Goal: Transaction & Acquisition: Download file/media

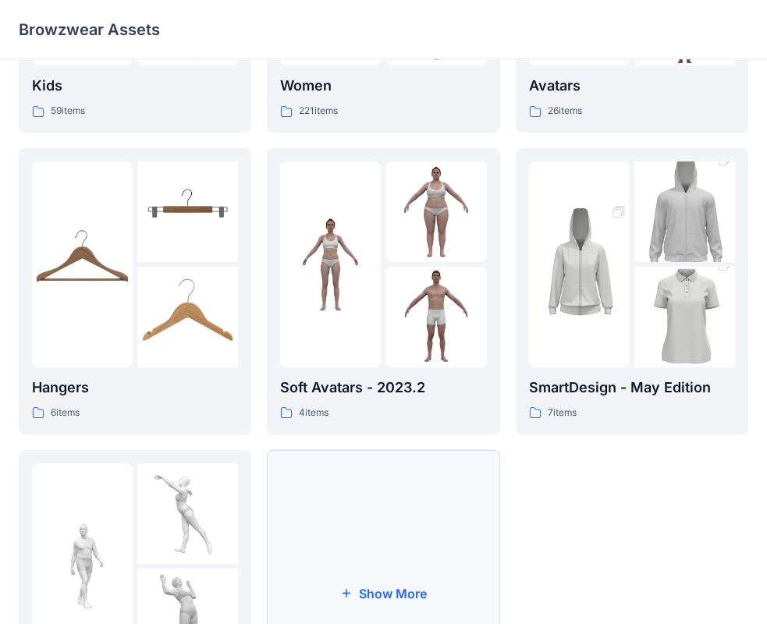
scroll to position [388, 0]
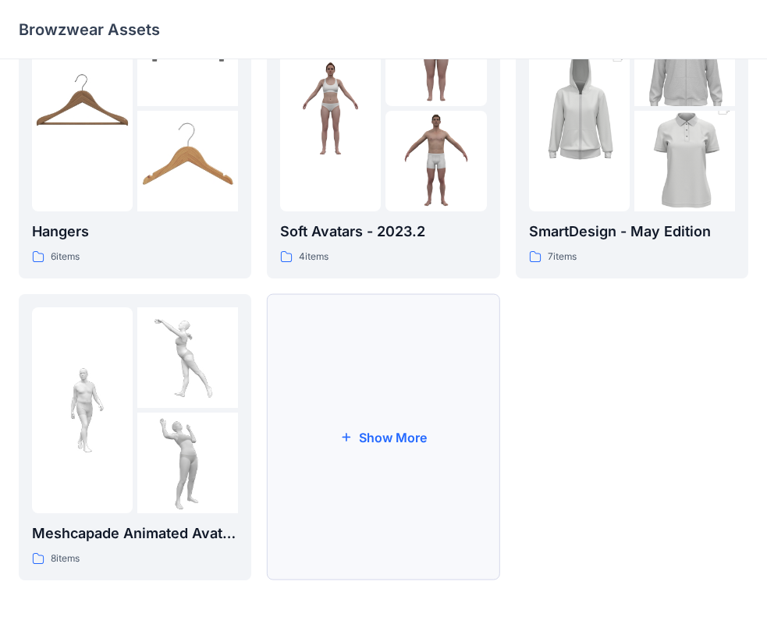
click at [363, 436] on button "Show More" at bounding box center [383, 437] width 233 height 286
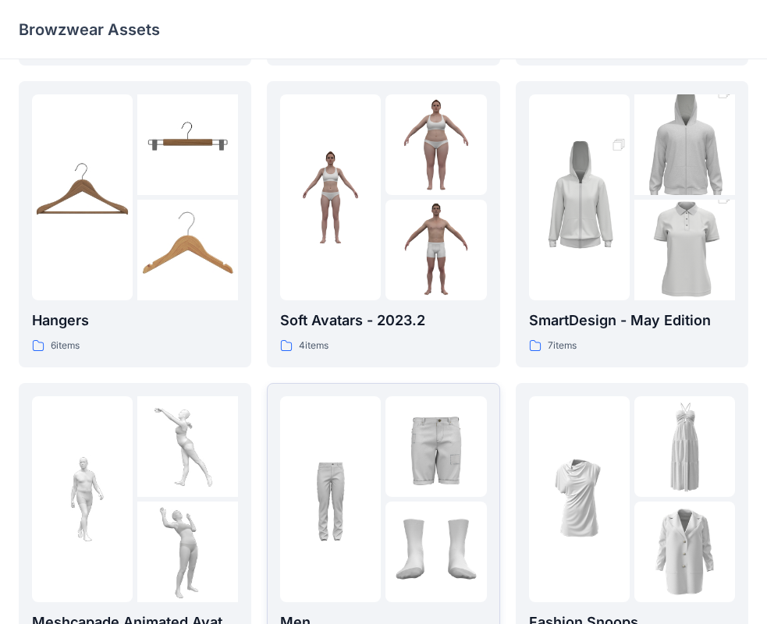
scroll to position [0, 0]
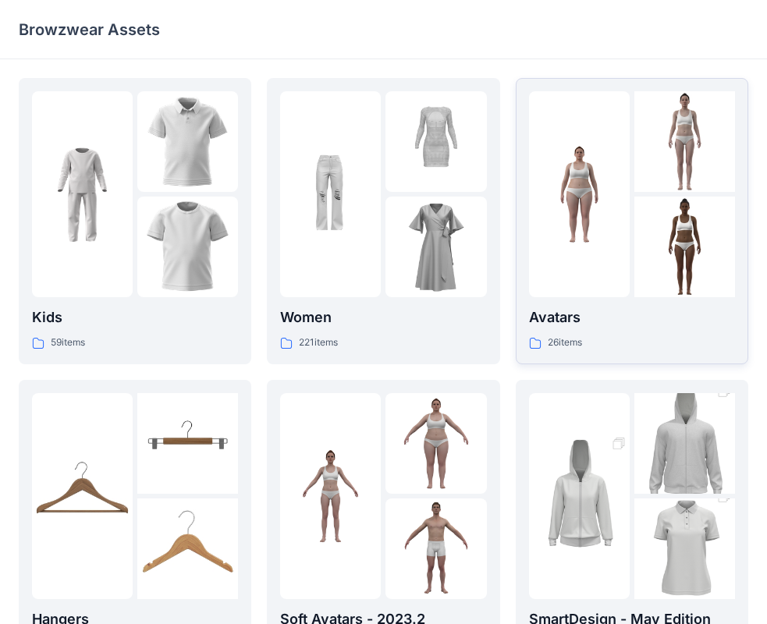
click at [588, 325] on p "Avatars" at bounding box center [632, 318] width 206 height 22
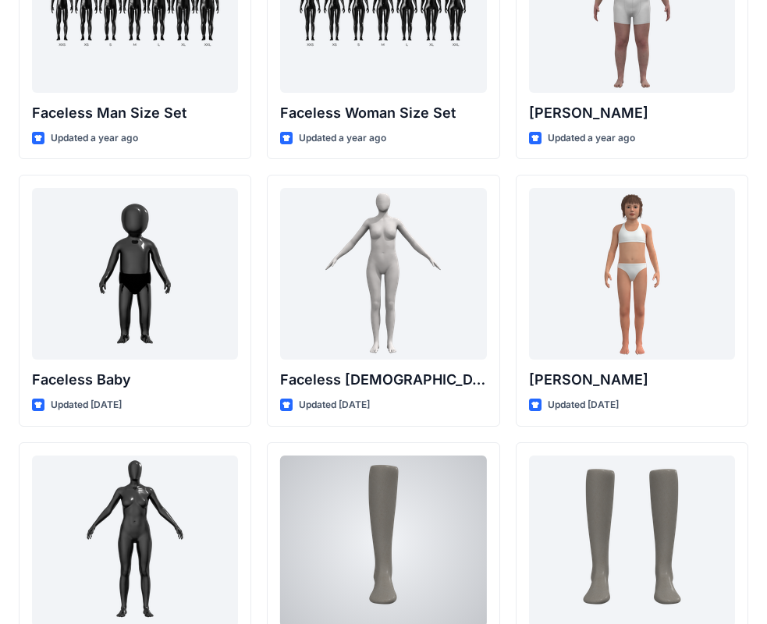
scroll to position [1362, 0]
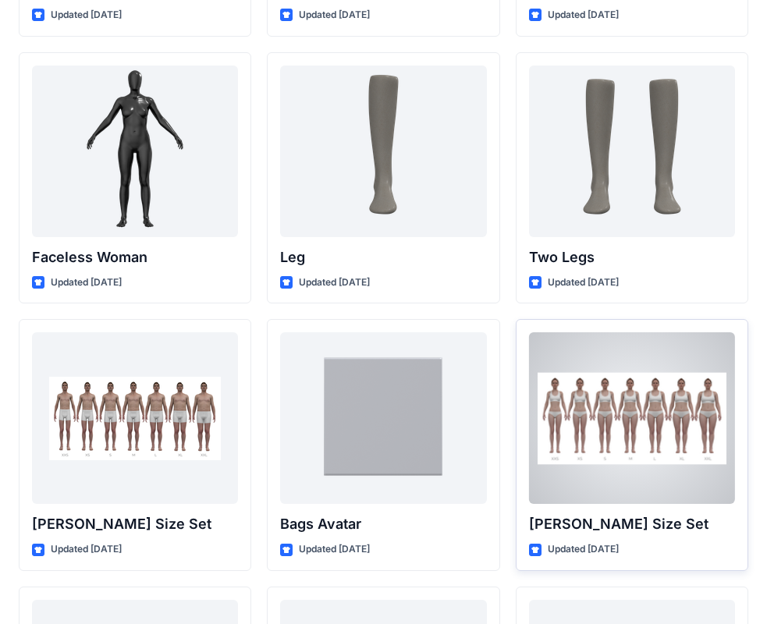
click at [585, 454] on div at bounding box center [632, 418] width 206 height 172
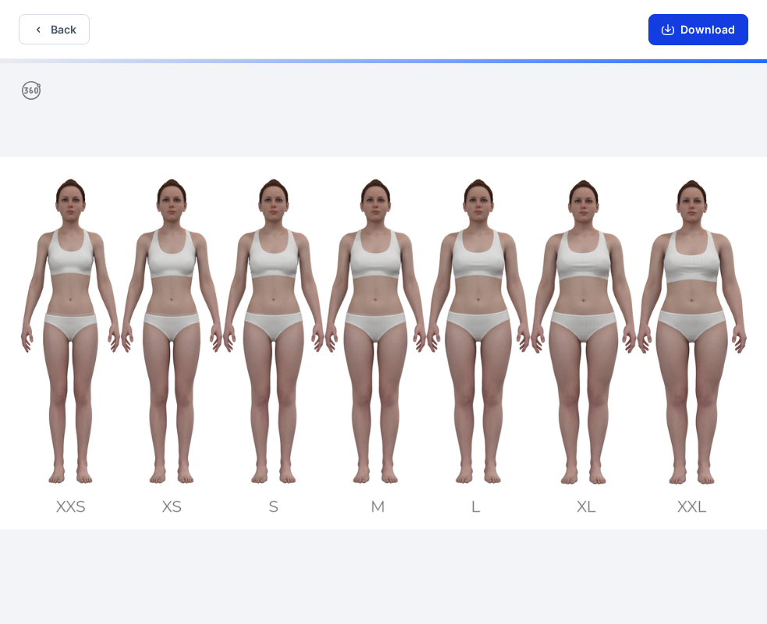
click at [662, 36] on button "Download" at bounding box center [698, 29] width 100 height 31
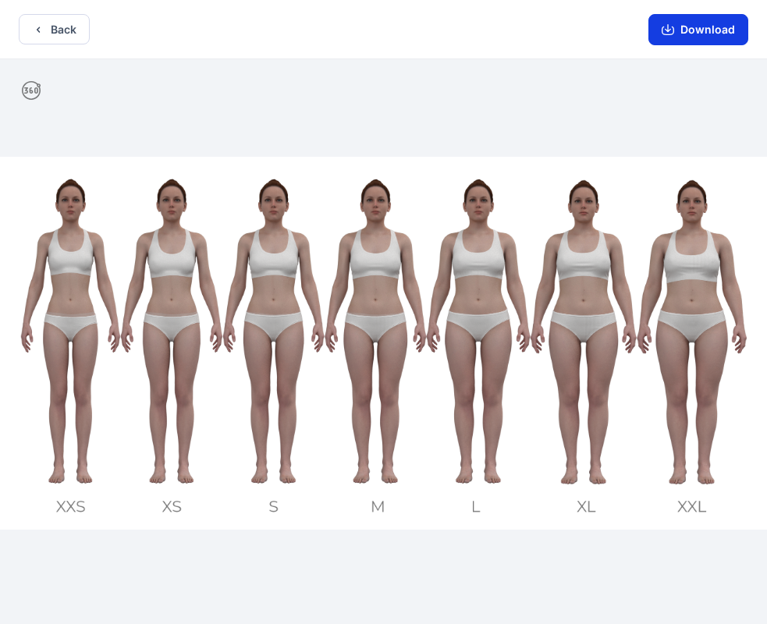
click at [670, 31] on icon "button" at bounding box center [668, 28] width 6 height 8
click at [688, 31] on button "Download" at bounding box center [698, 29] width 100 height 31
click at [669, 27] on icon "button" at bounding box center [668, 28] width 6 height 8
click at [36, 23] on icon "button" at bounding box center [38, 29] width 12 height 12
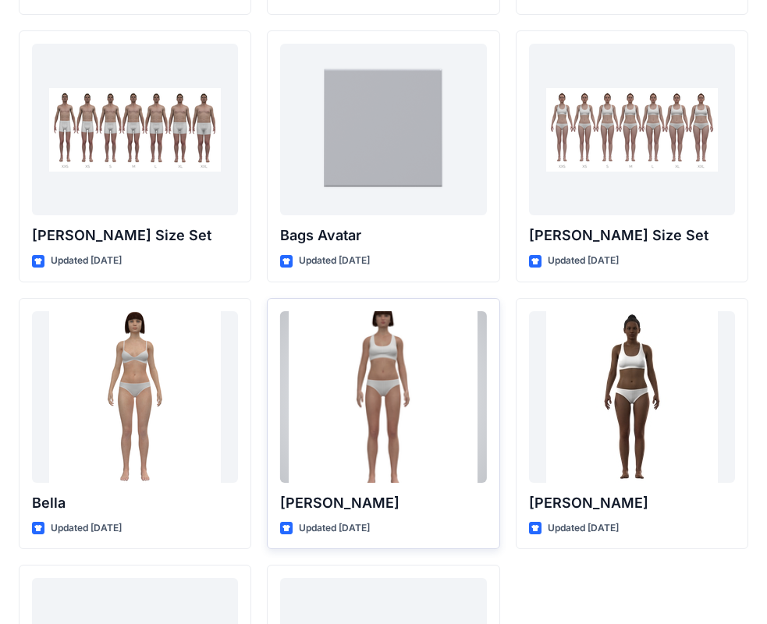
scroll to position [1863, 0]
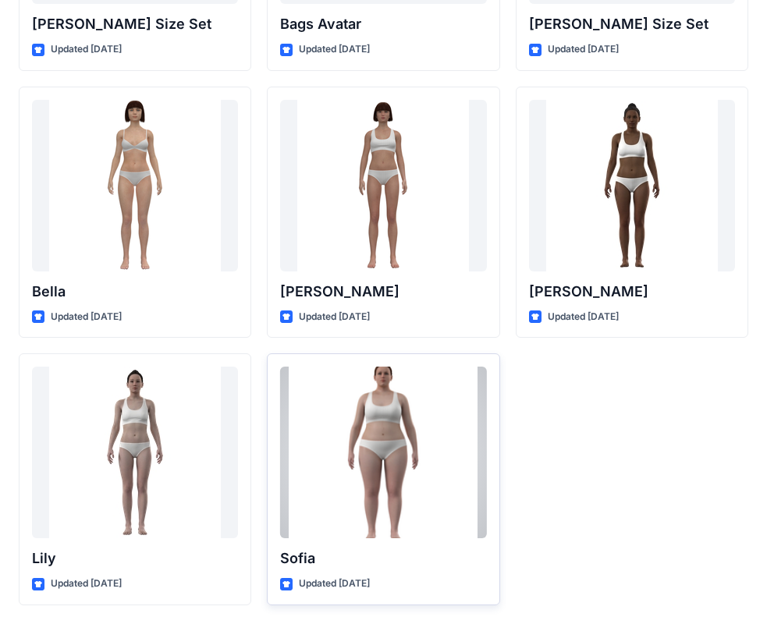
click at [370, 453] on div at bounding box center [383, 453] width 206 height 172
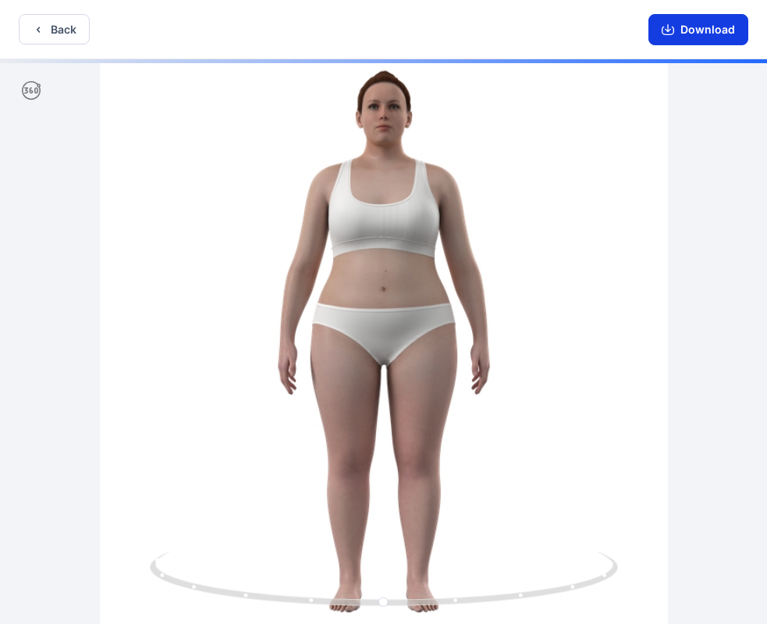
click at [698, 26] on button "Download" at bounding box center [698, 29] width 100 height 31
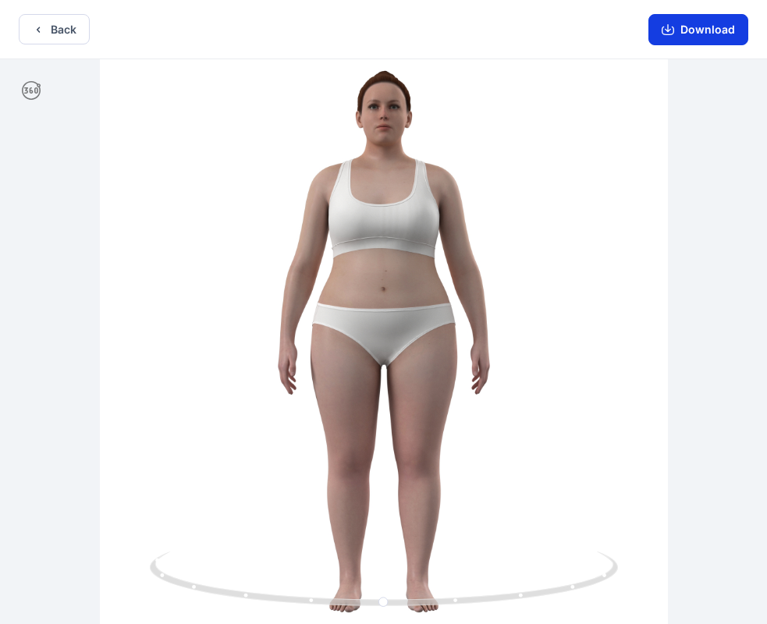
click at [708, 23] on button "Download" at bounding box center [698, 29] width 100 height 31
click at [698, 30] on button "Download" at bounding box center [698, 29] width 100 height 31
click at [46, 30] on button "Back" at bounding box center [54, 29] width 71 height 30
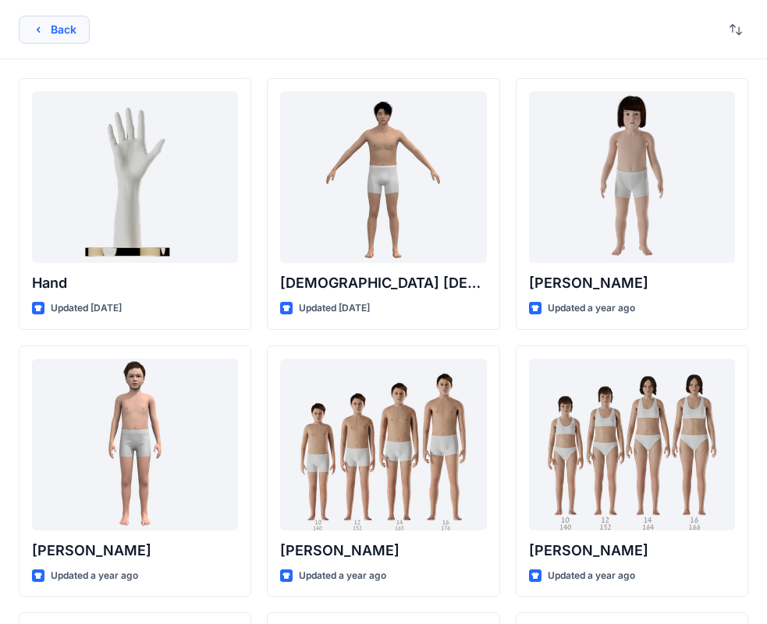
click at [80, 36] on button "Back" at bounding box center [54, 30] width 71 height 28
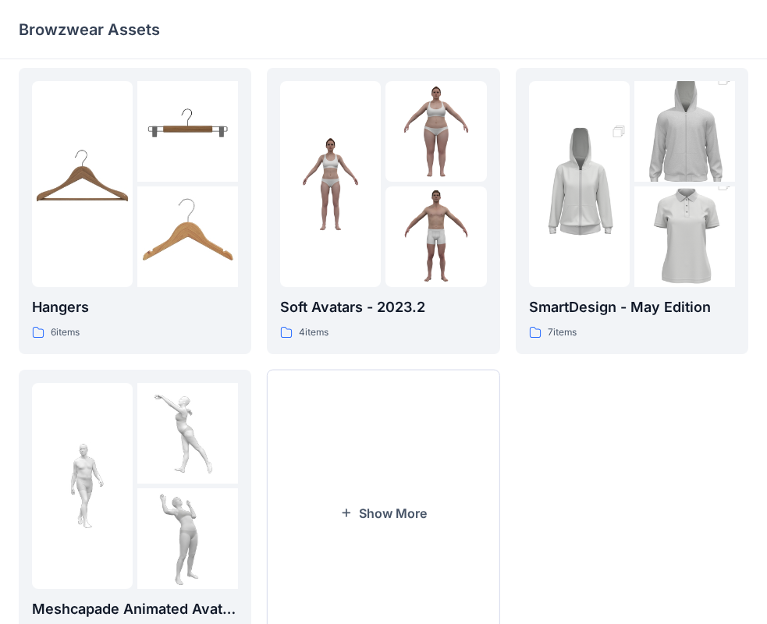
scroll to position [388, 0]
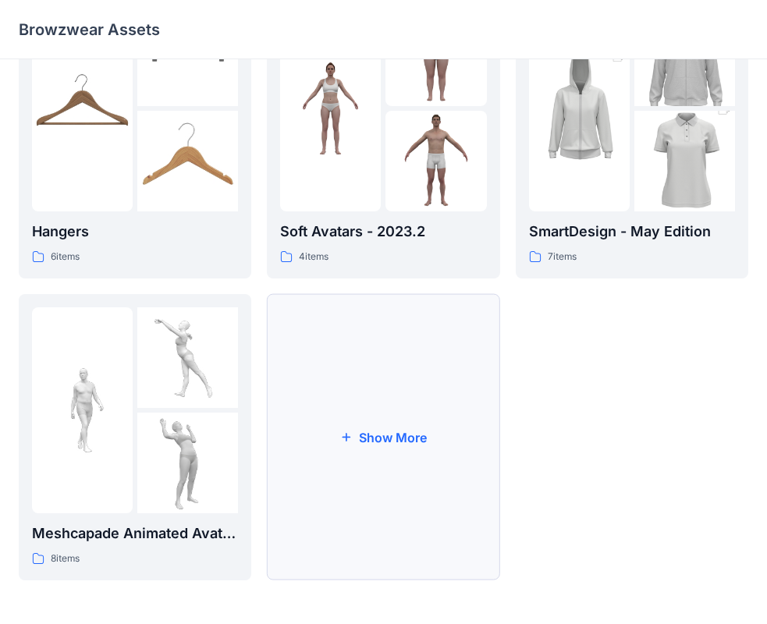
click at [368, 449] on button "Show More" at bounding box center [383, 437] width 233 height 286
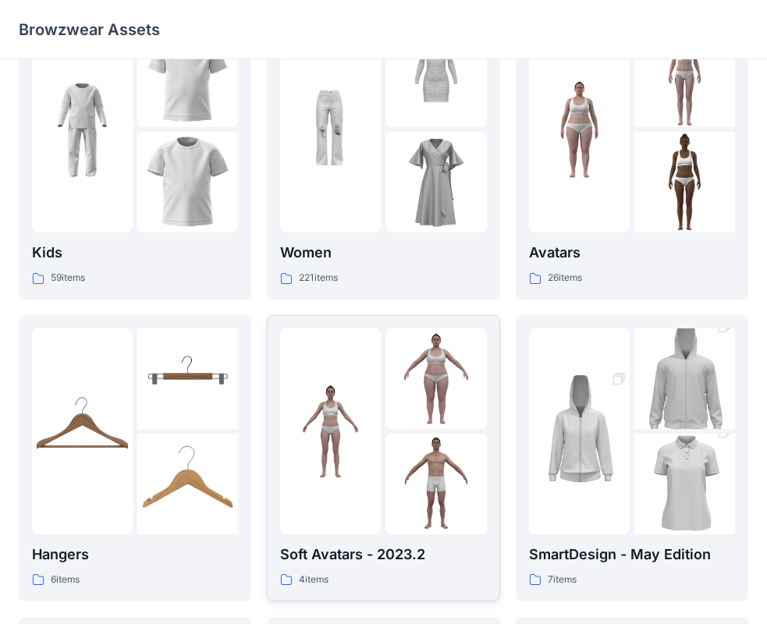
scroll to position [0, 0]
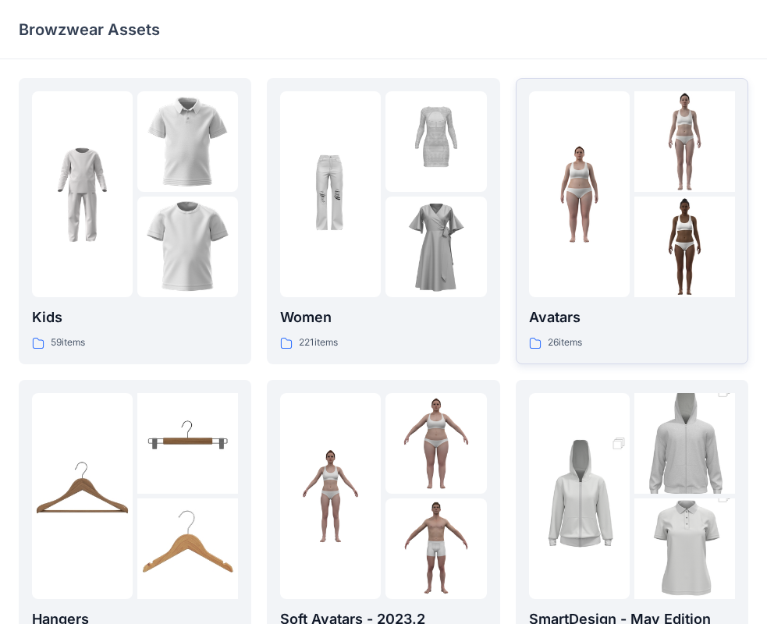
click at [535, 253] on div at bounding box center [579, 194] width 101 height 206
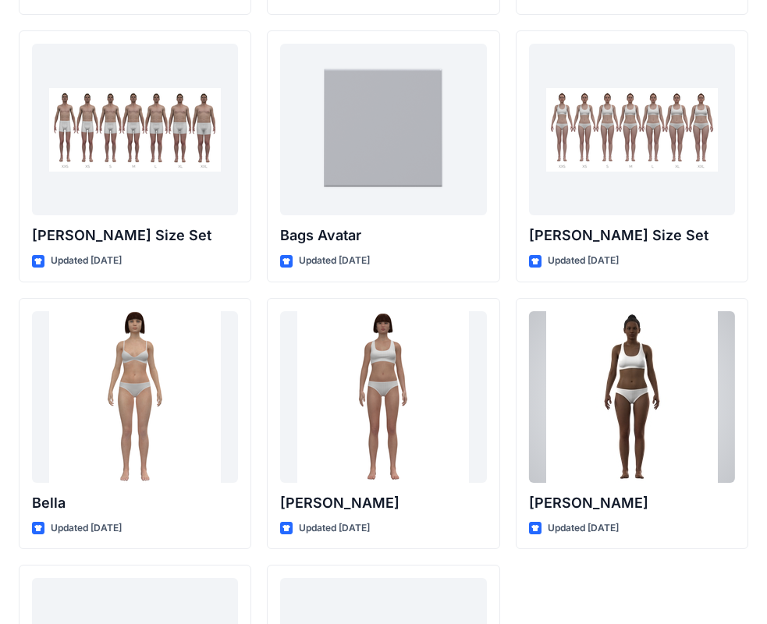
scroll to position [1863, 0]
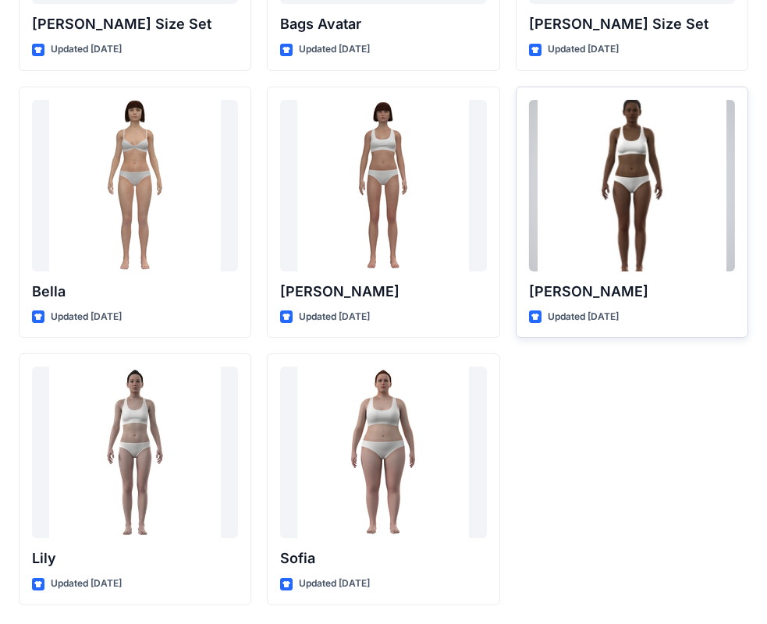
click at [621, 264] on div at bounding box center [632, 186] width 206 height 172
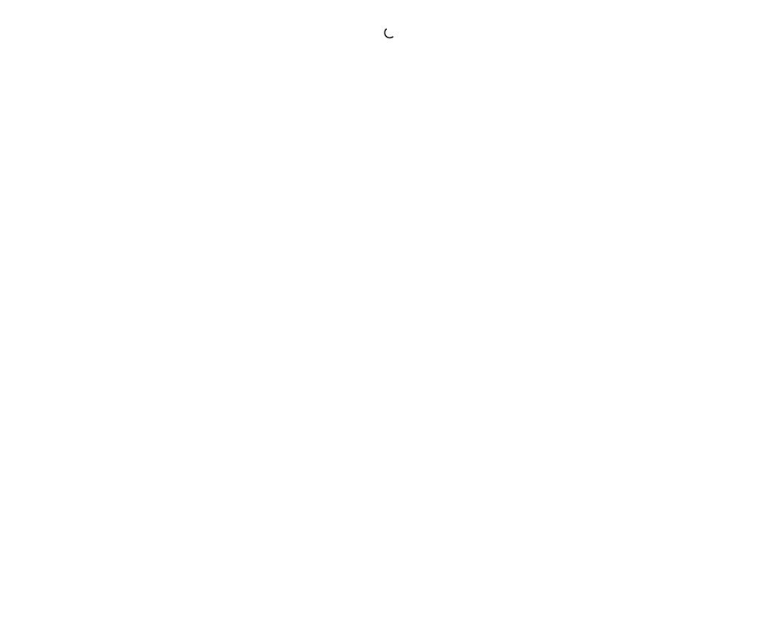
click at [621, 264] on div at bounding box center [390, 312] width 780 height 624
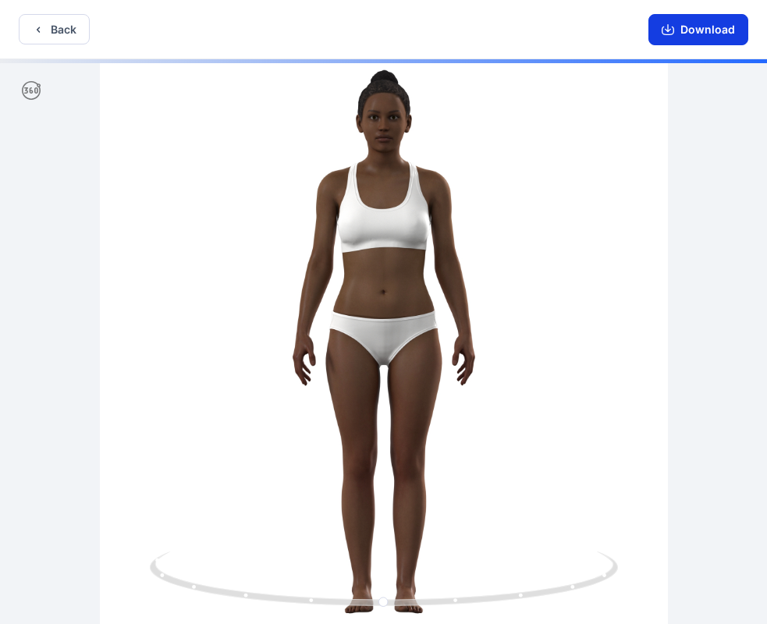
click at [677, 30] on button "Download" at bounding box center [698, 29] width 100 height 31
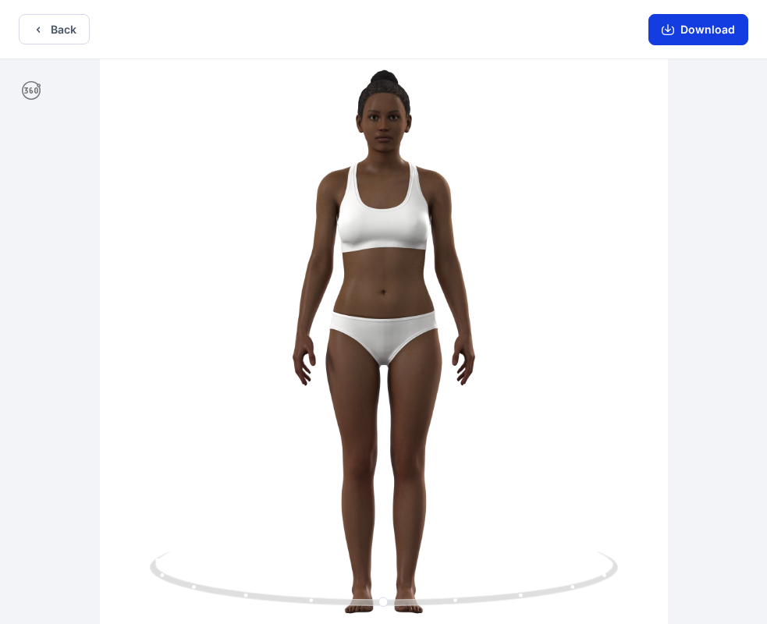
click at [662, 26] on button "Download" at bounding box center [698, 29] width 100 height 31
click at [681, 21] on button "Download" at bounding box center [698, 29] width 100 height 31
click at [659, 36] on button "Download" at bounding box center [698, 29] width 100 height 31
click at [660, 36] on button "Download" at bounding box center [698, 29] width 100 height 31
